Goal: Information Seeking & Learning: Learn about a topic

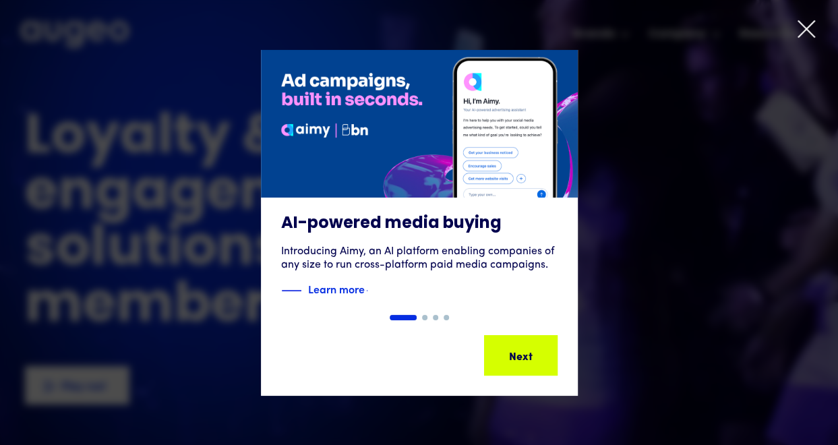
click at [806, 22] on icon at bounding box center [806, 29] width 20 height 20
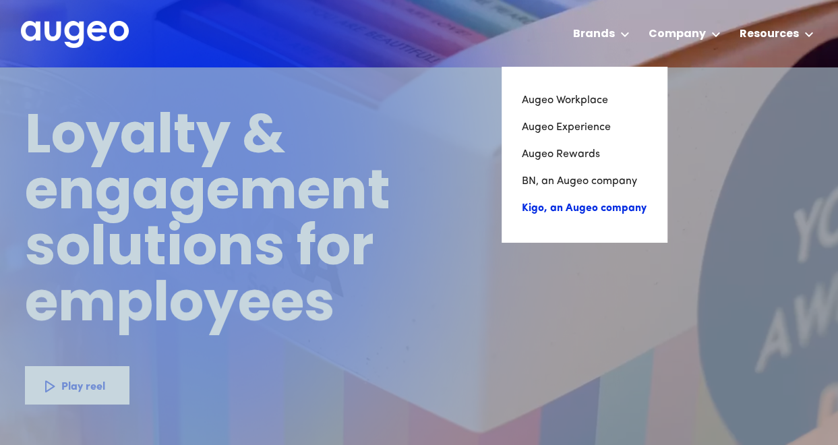
click at [608, 214] on link "Kigo, an Augeo company" at bounding box center [584, 208] width 125 height 27
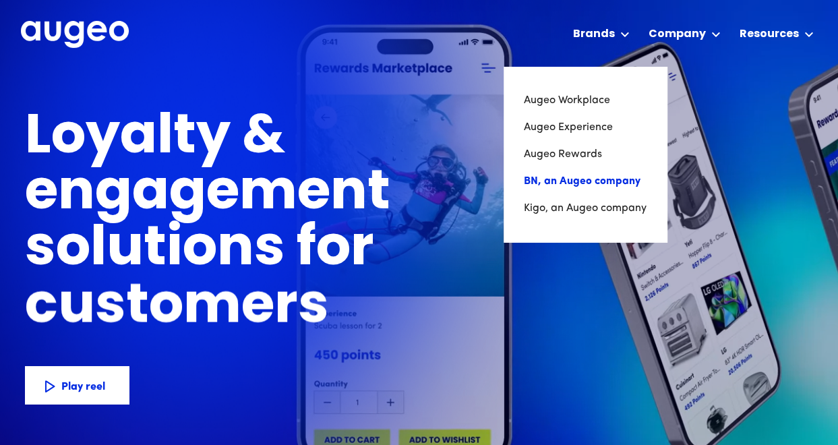
click at [613, 182] on link "BN, an Augeo company" at bounding box center [585, 181] width 123 height 27
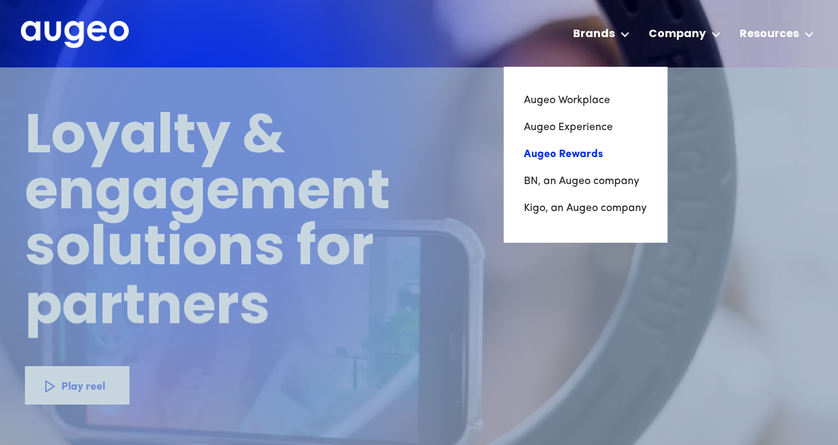
click at [560, 153] on link "Augeo Rewards" at bounding box center [585, 154] width 123 height 27
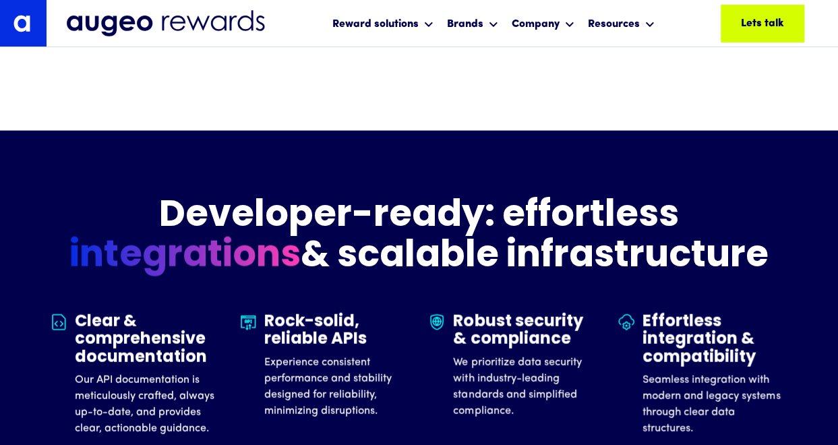
scroll to position [3860, 0]
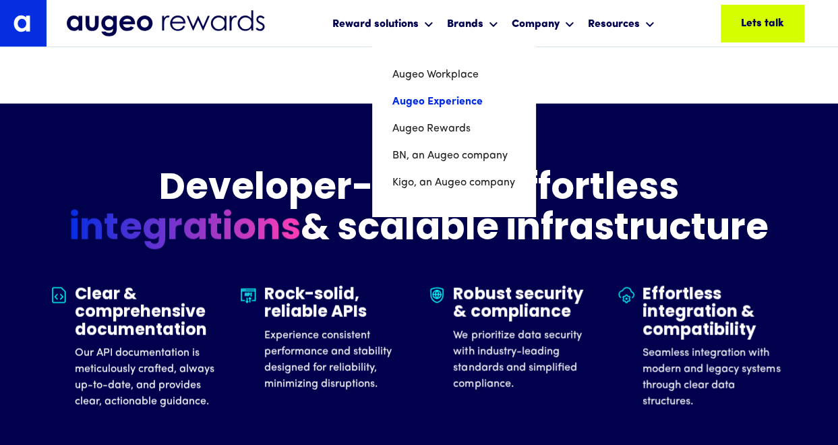
click at [456, 104] on link "Augeo Experience" at bounding box center [453, 101] width 123 height 27
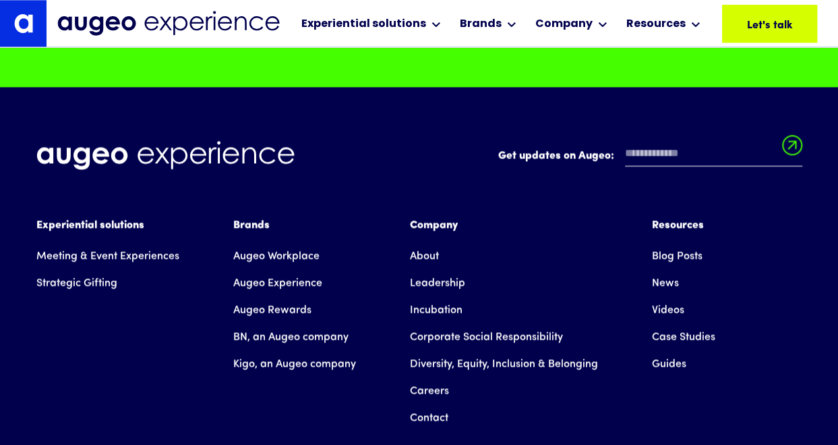
scroll to position [10960, 0]
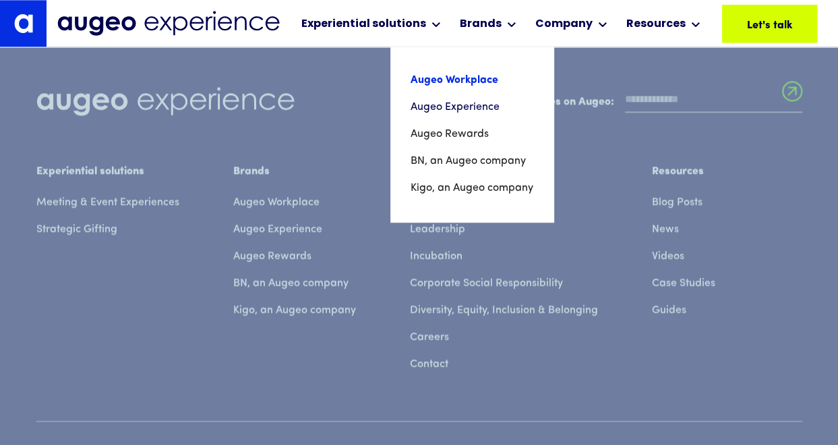
click at [476, 82] on link "Augeo Workplace" at bounding box center [471, 80] width 123 height 27
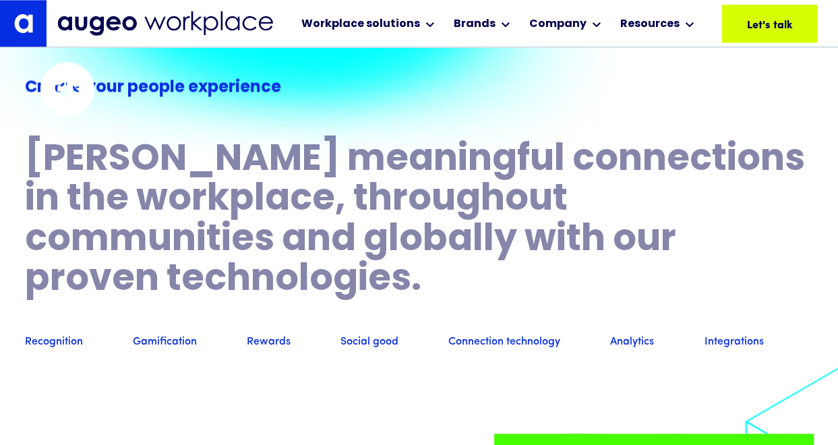
scroll to position [908, 0]
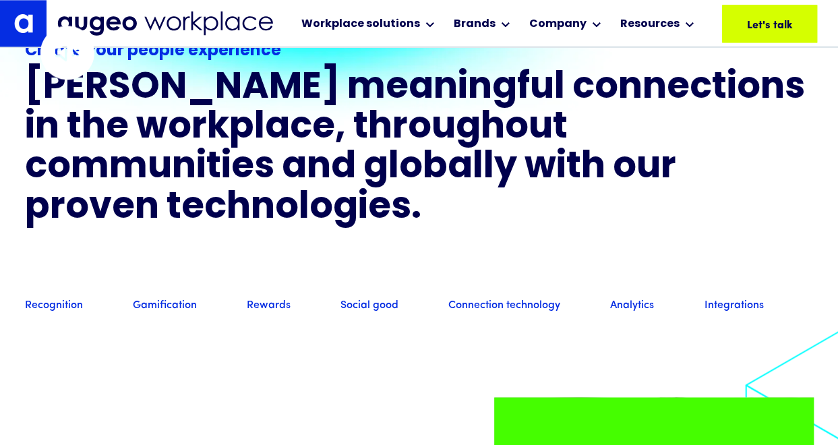
click at [159, 313] on link "Gamification" at bounding box center [165, 306] width 64 height 15
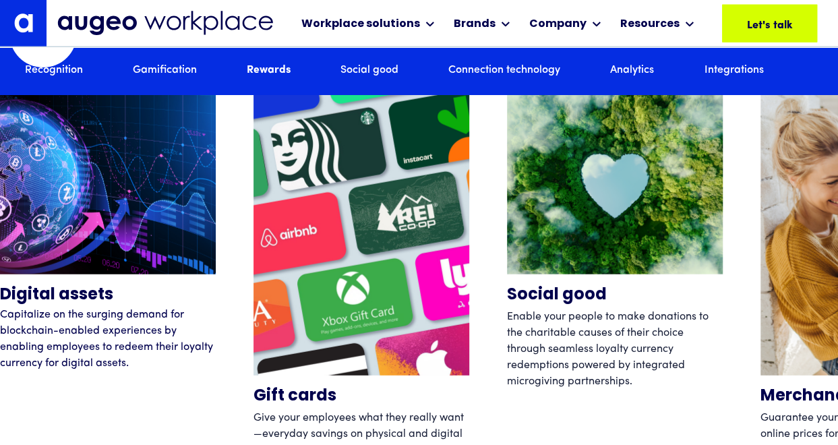
scroll to position [4100, 0]
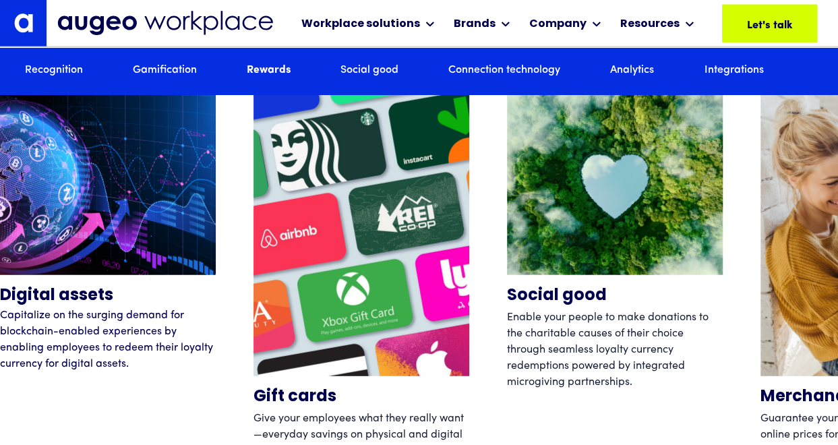
click at [361, 71] on link "Social good" at bounding box center [369, 70] width 58 height 15
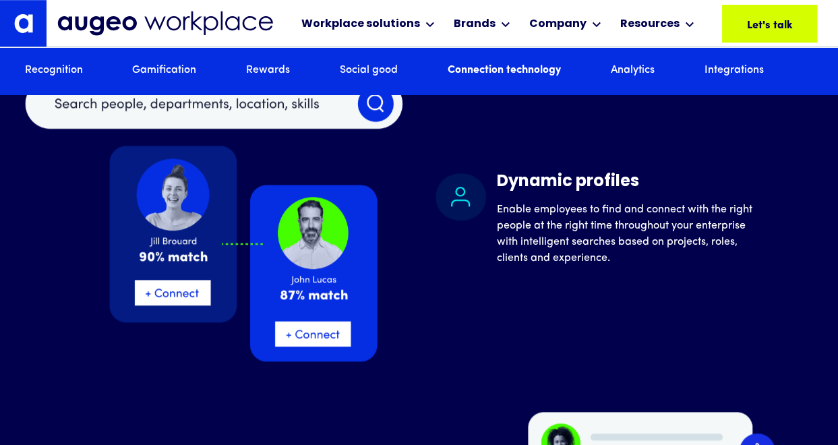
scroll to position [5542, 0]
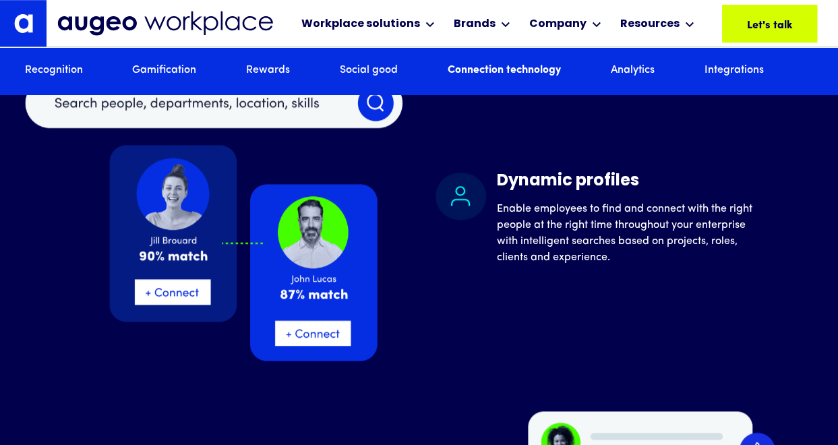
click at [637, 63] on link "Analytics" at bounding box center [633, 70] width 44 height 15
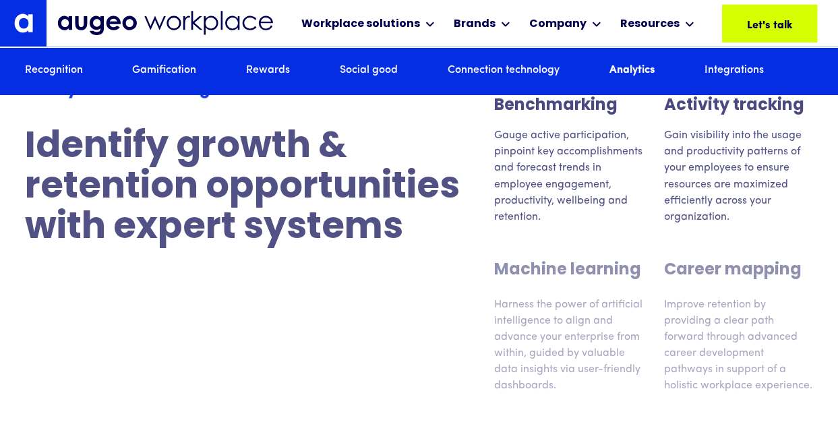
scroll to position [7091, 0]
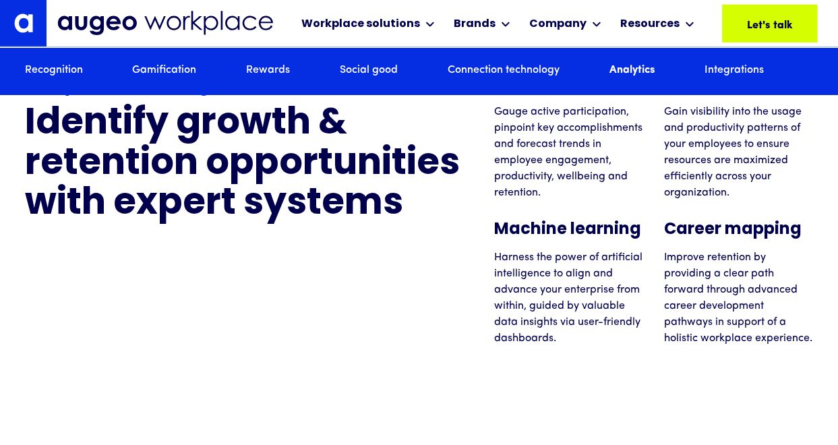
click at [749, 68] on link "Integrations" at bounding box center [733, 70] width 59 height 15
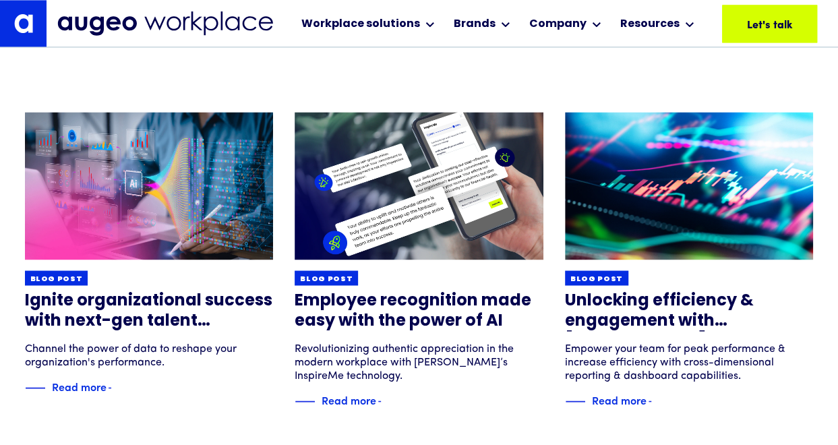
scroll to position [8541, 0]
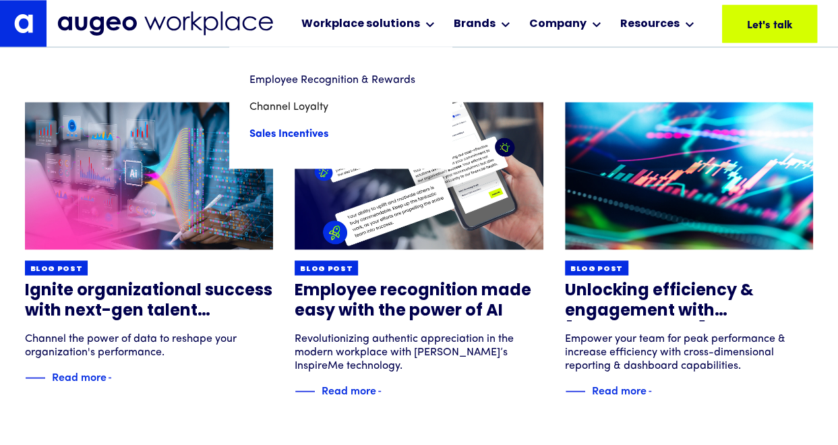
click at [309, 133] on link "Sales Incentives" at bounding box center [340, 134] width 182 height 27
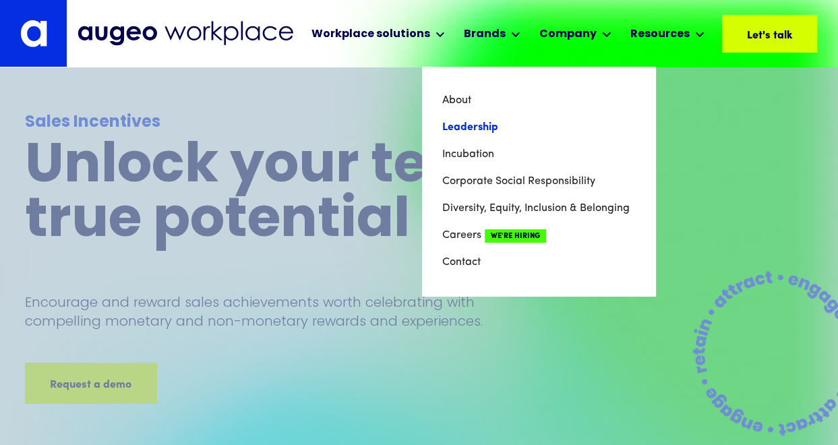
click at [476, 127] on link "Leadership" at bounding box center [538, 127] width 193 height 27
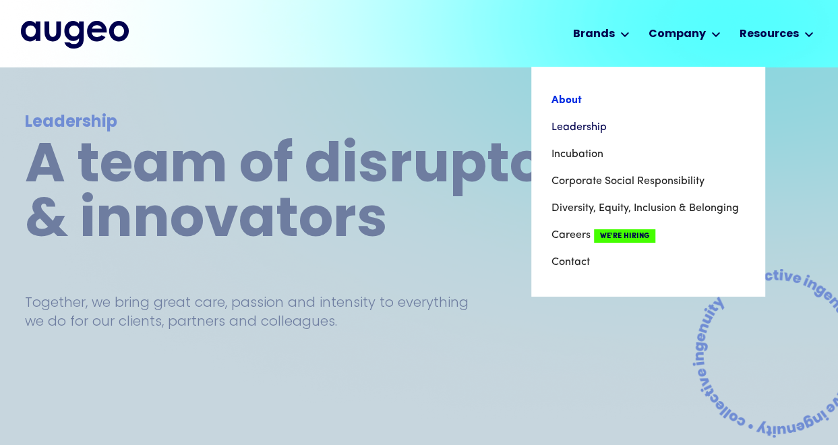
click at [565, 102] on link "About" at bounding box center [647, 100] width 193 height 27
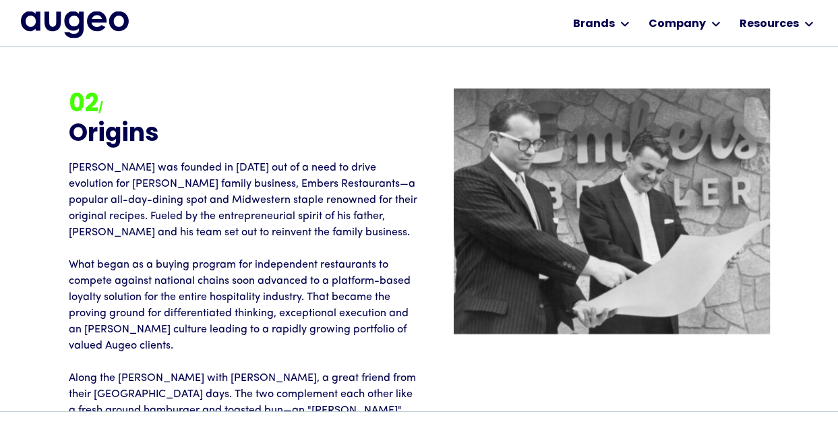
scroll to position [1524, 0]
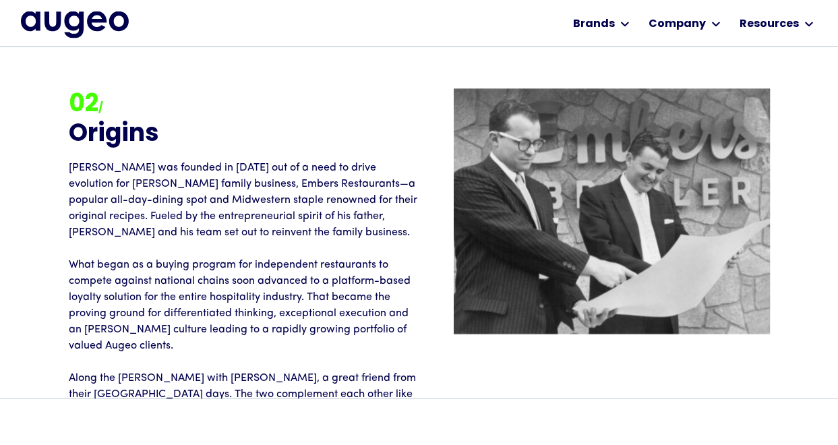
click at [268, 302] on p "Augeo was founded in 1999 out of a need to drive evolution for David Kristal's …" at bounding box center [244, 321] width 350 height 323
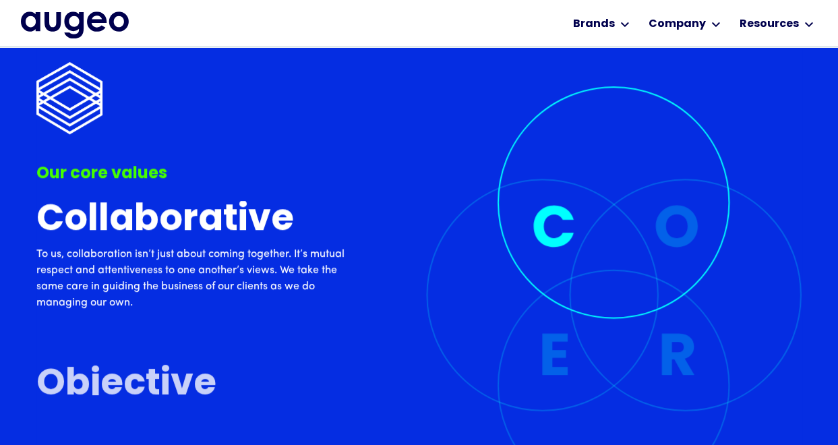
scroll to position [2980, 0]
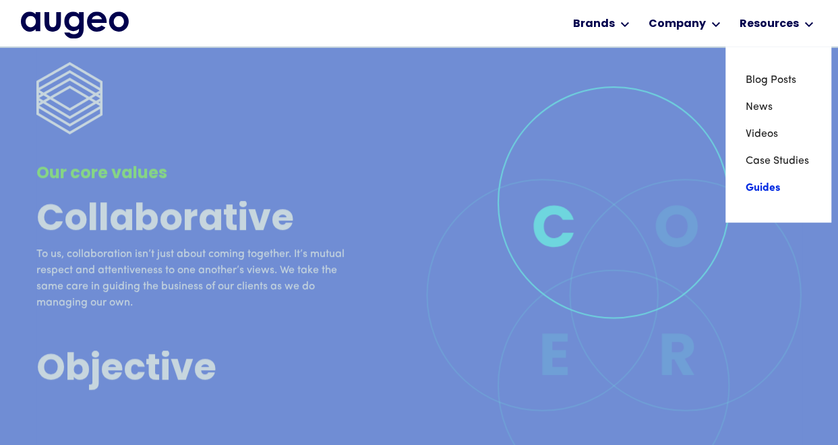
click at [759, 188] on link "Guides" at bounding box center [777, 188] width 65 height 27
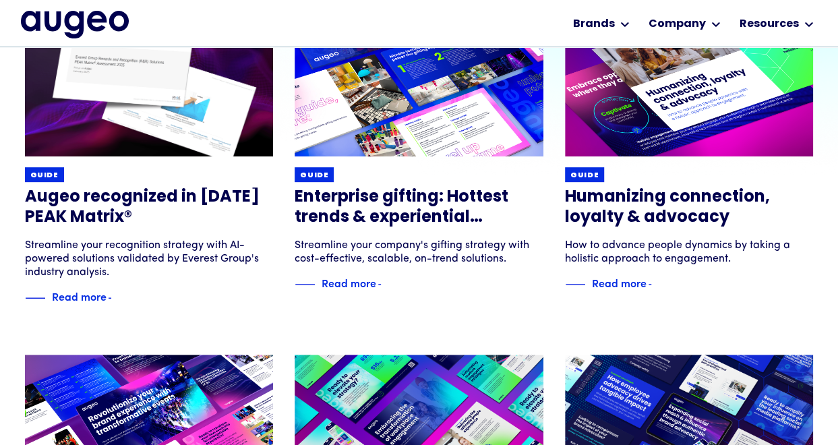
scroll to position [248, 0]
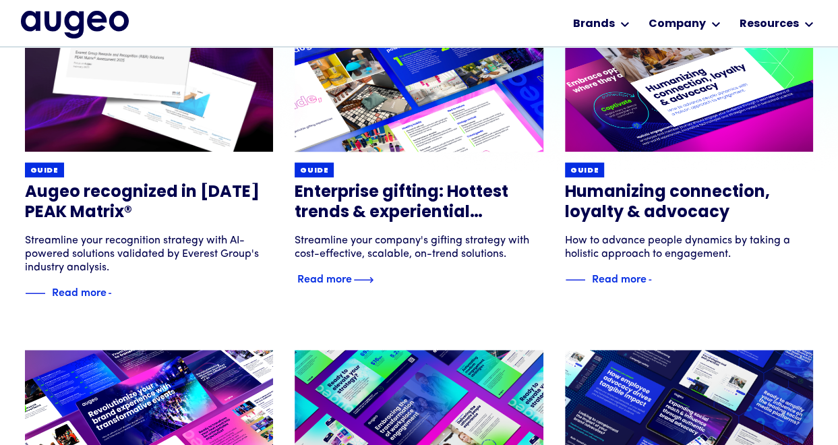
click at [325, 280] on div "Read more" at bounding box center [324, 278] width 55 height 16
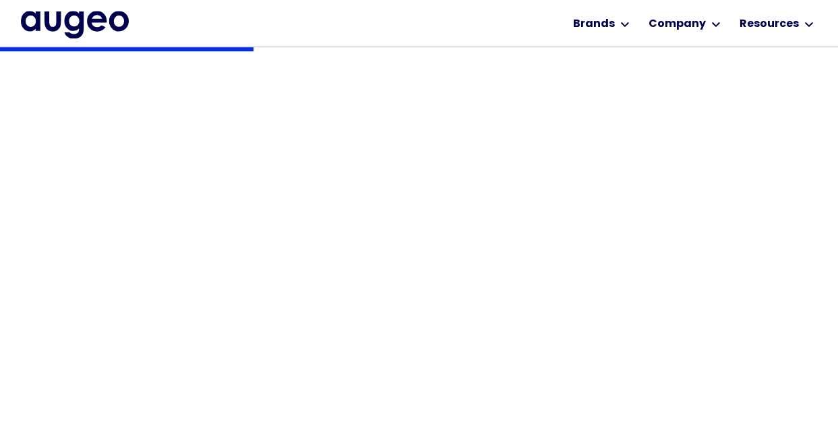
scroll to position [546, 0]
click at [761, 189] on link "Guides" at bounding box center [777, 188] width 65 height 27
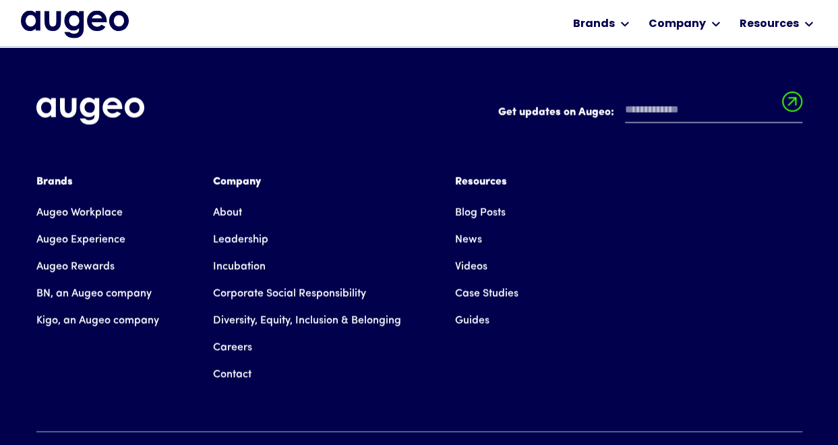
scroll to position [1587, 0]
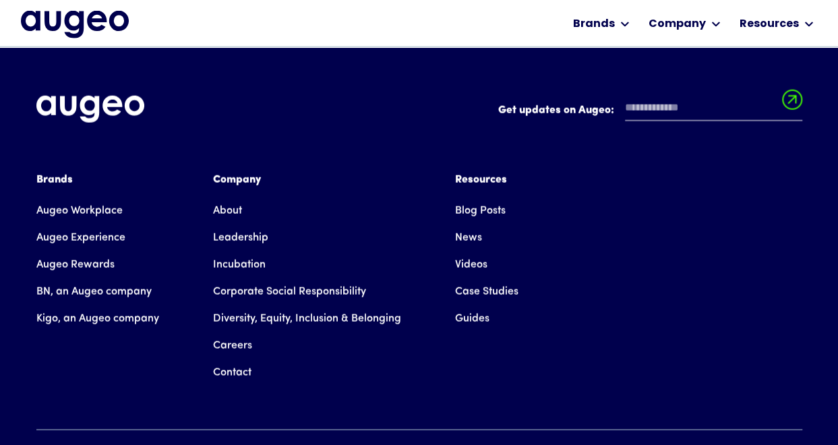
click at [239, 257] on link "Incubation" at bounding box center [239, 264] width 53 height 27
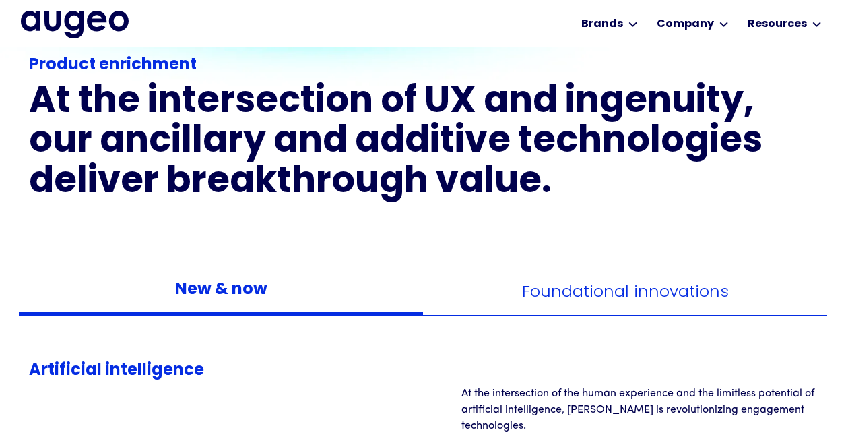
scroll to position [949, 0]
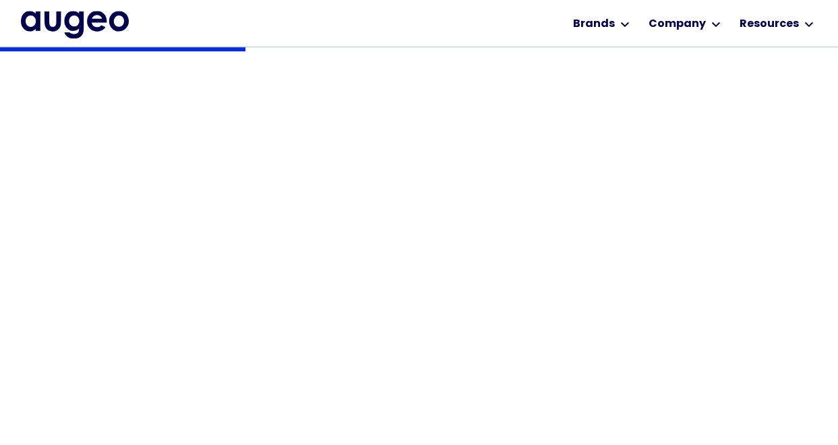
scroll to position [475, 0]
